Goal: Communication & Community: Share content

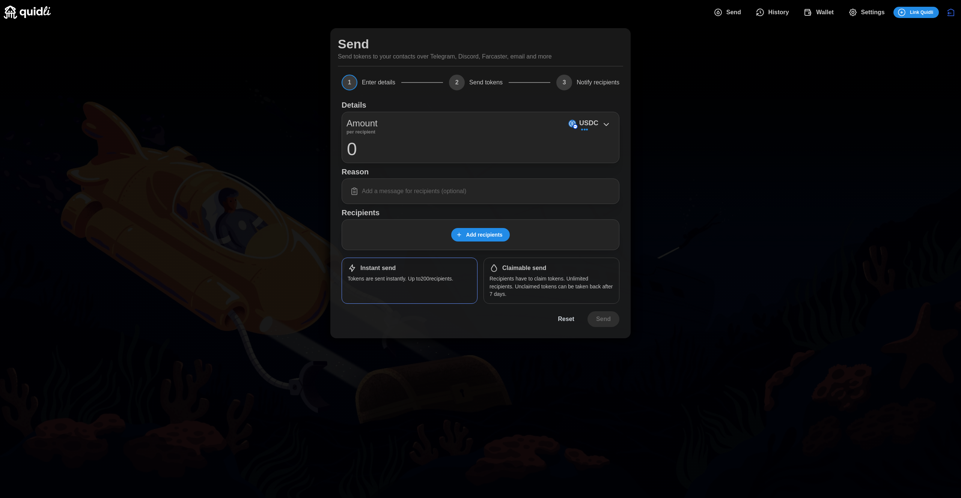
click at [347, 171] on h1 "Reason" at bounding box center [480, 172] width 278 height 10
click at [754, 235] on div "Send Send tokens to your contacts over Telegram, Discord, Farcaster, email and …" at bounding box center [480, 183] width 961 height 318
click at [870, 13] on span "Settings" at bounding box center [873, 12] width 24 height 15
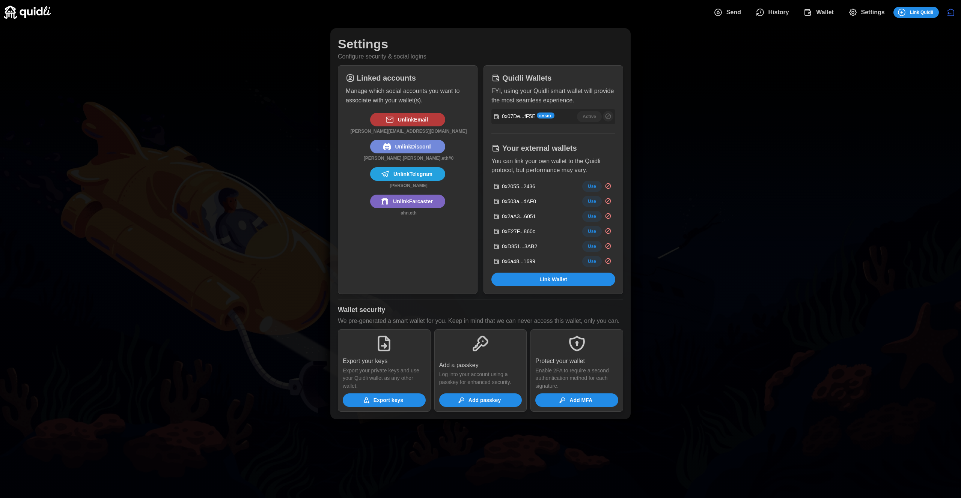
click at [727, 8] on span "Send" at bounding box center [733, 12] width 15 height 15
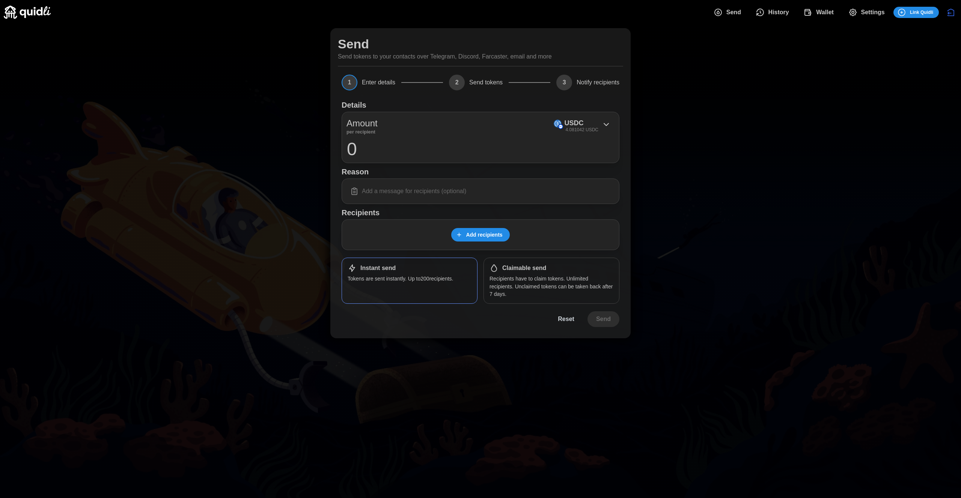
click at [30, 7] on img at bounding box center [27, 12] width 47 height 13
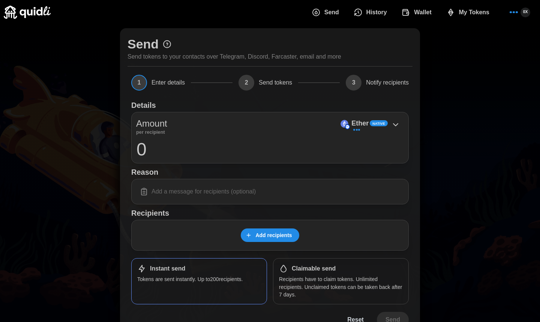
click at [333, 15] on span "Send" at bounding box center [332, 12] width 15 height 15
click at [305, 13] on span "Send" at bounding box center [306, 12] width 15 height 15
click at [277, 238] on span "Add recipients" at bounding box center [274, 235] width 36 height 13
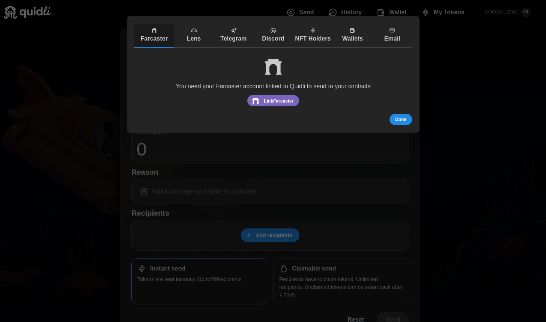
click at [196, 36] on p "Lens" at bounding box center [194, 38] width 36 height 9
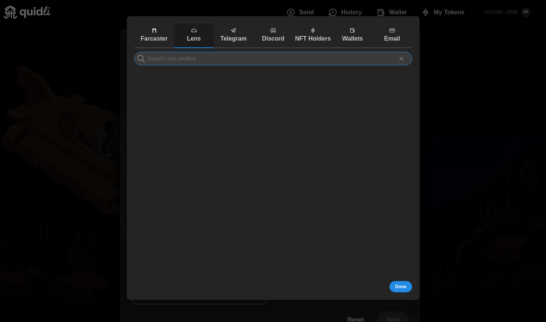
click at [215, 60] on input at bounding box center [273, 59] width 278 height 14
click at [402, 56] on icon at bounding box center [401, 58] width 7 height 7
click at [158, 35] on p "Farcaster" at bounding box center [154, 38] width 36 height 9
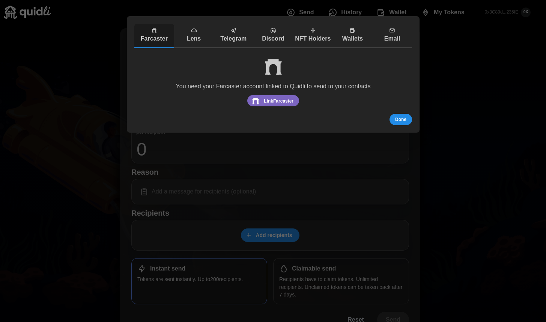
click at [105, 66] on div at bounding box center [273, 161] width 546 height 322
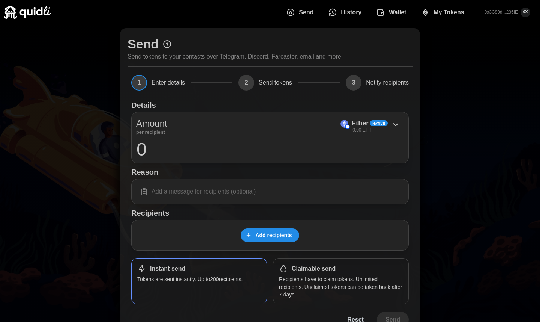
click at [281, 224] on div "Add recipients" at bounding box center [270, 235] width 278 height 31
click at [279, 233] on span "Add recipients" at bounding box center [274, 235] width 36 height 13
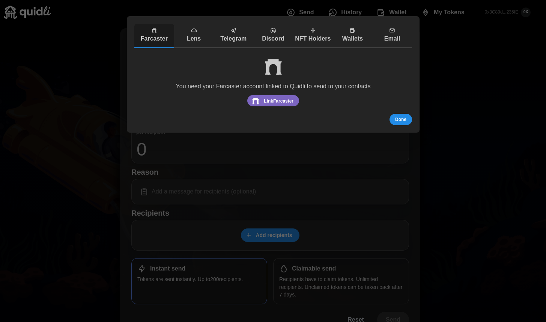
click at [205, 43] on button "Lens" at bounding box center [194, 36] width 40 height 24
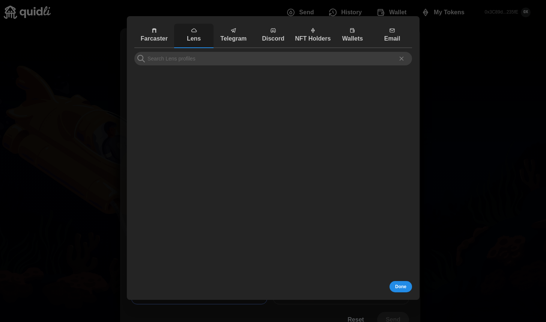
click at [152, 39] on p "Farcaster" at bounding box center [154, 38] width 36 height 9
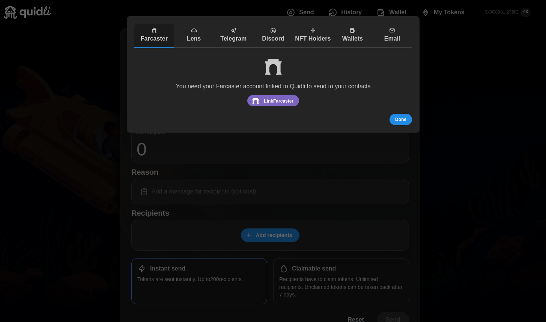
click at [194, 39] on p "Lens" at bounding box center [194, 38] width 36 height 9
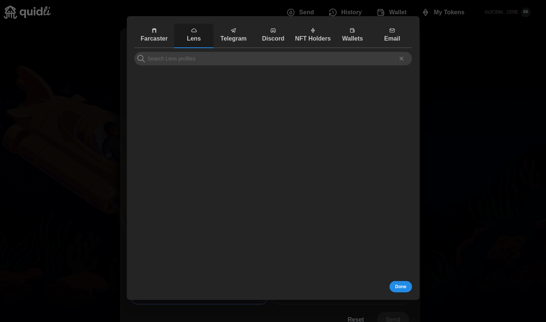
click at [245, 41] on p "Telegram" at bounding box center [233, 38] width 36 height 9
click at [188, 31] on span "Lens" at bounding box center [194, 35] width 36 height 16
click at [156, 32] on icon "button" at bounding box center [156, 30] width 2 height 3
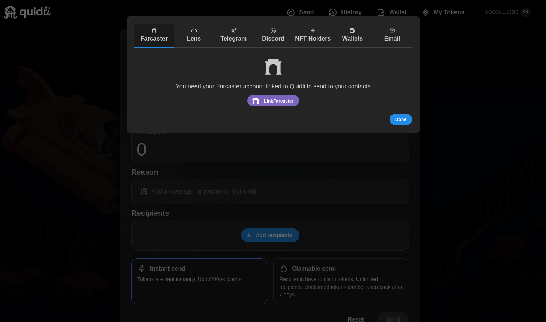
click at [99, 60] on div at bounding box center [273, 161] width 546 height 322
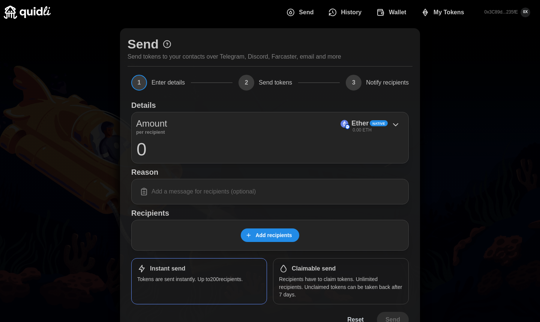
click at [305, 6] on span "Send" at bounding box center [306, 12] width 15 height 15
click at [300, 14] on span "Send" at bounding box center [306, 12] width 15 height 15
click at [265, 241] on span "Add recipients" at bounding box center [274, 235] width 36 height 13
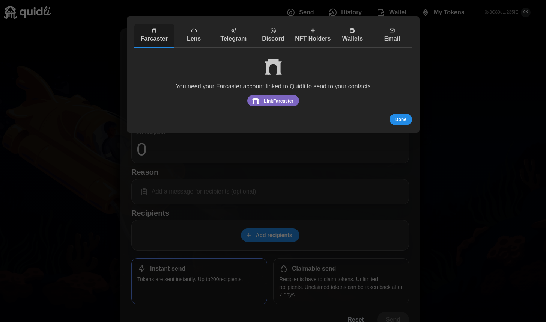
click at [200, 41] on p "Lens" at bounding box center [194, 38] width 36 height 9
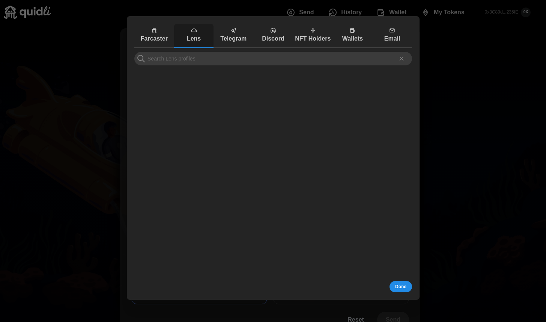
click at [401, 55] on icon at bounding box center [401, 58] width 7 height 7
click at [399, 58] on icon at bounding box center [401, 58] width 7 height 7
click at [458, 32] on div at bounding box center [273, 161] width 546 height 322
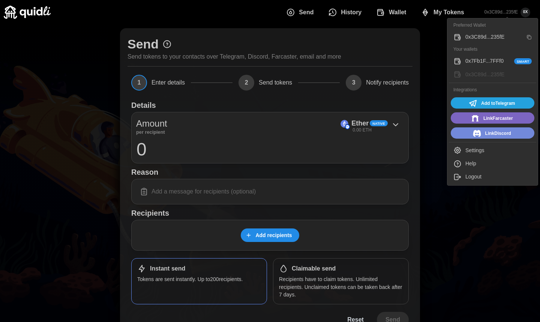
click at [508, 13] on p "0x3C89d...235fE" at bounding box center [501, 12] width 33 height 6
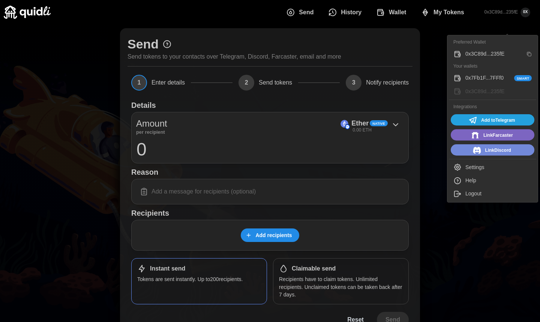
scroll to position [42, 0]
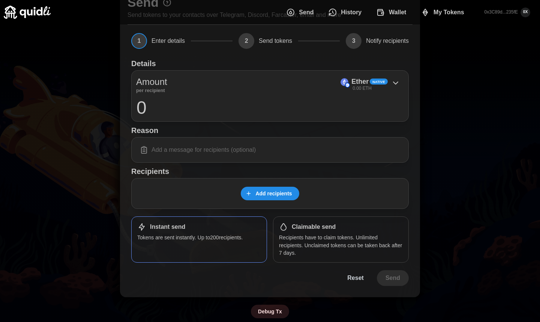
click at [268, 191] on span "Add recipients" at bounding box center [274, 193] width 36 height 13
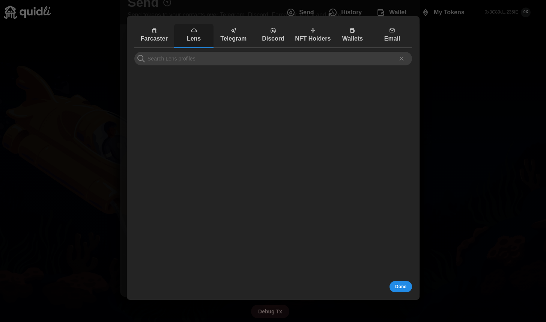
click at [463, 57] on div at bounding box center [273, 161] width 546 height 322
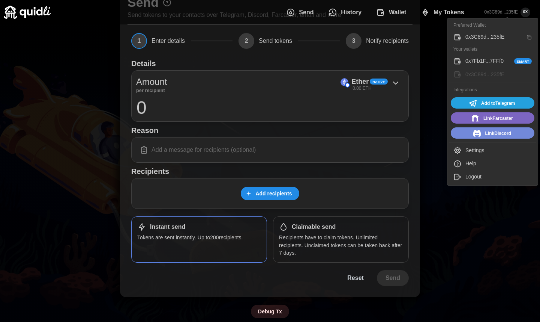
click at [497, 14] on p "0x3C89d...235fE" at bounding box center [501, 12] width 33 height 6
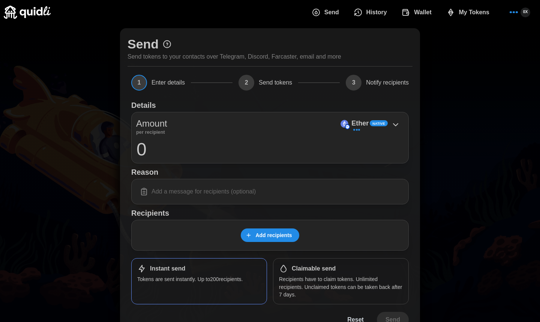
click at [274, 239] on span "Add recipients" at bounding box center [274, 235] width 36 height 13
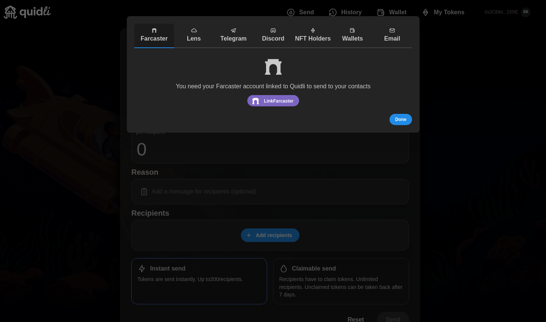
click at [199, 42] on p "Lens" at bounding box center [194, 38] width 36 height 9
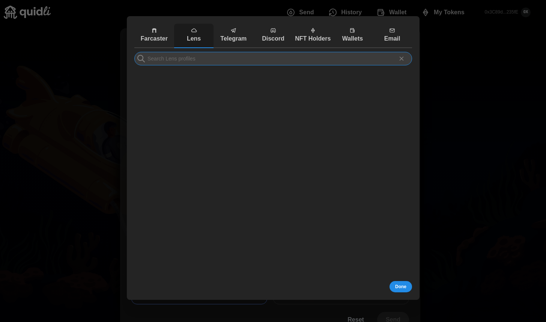
click at [245, 58] on input at bounding box center [273, 59] width 278 height 14
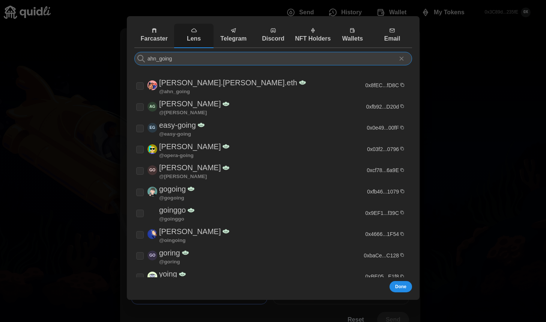
type input "ahn_going"
click at [156, 34] on span "Farcaster" at bounding box center [154, 35] width 36 height 16
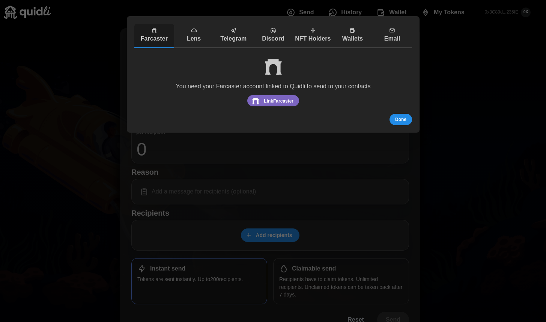
click at [195, 35] on p "Lens" at bounding box center [194, 38] width 36 height 9
